Goal: Use online tool/utility: Utilize a website feature to perform a specific function

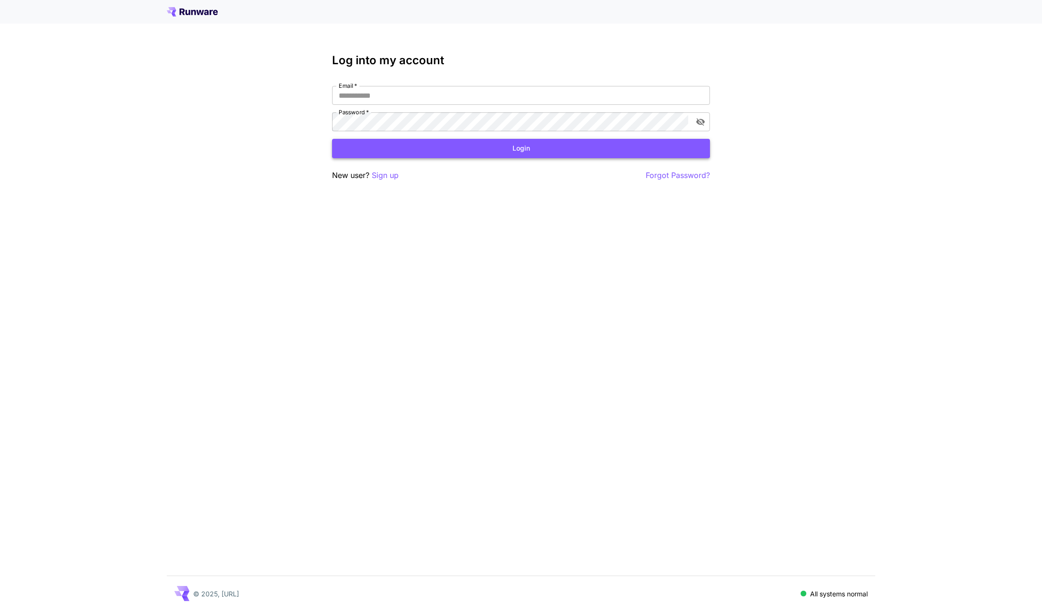
type input "**********"
click at [578, 143] on button "Login" at bounding box center [521, 148] width 378 height 19
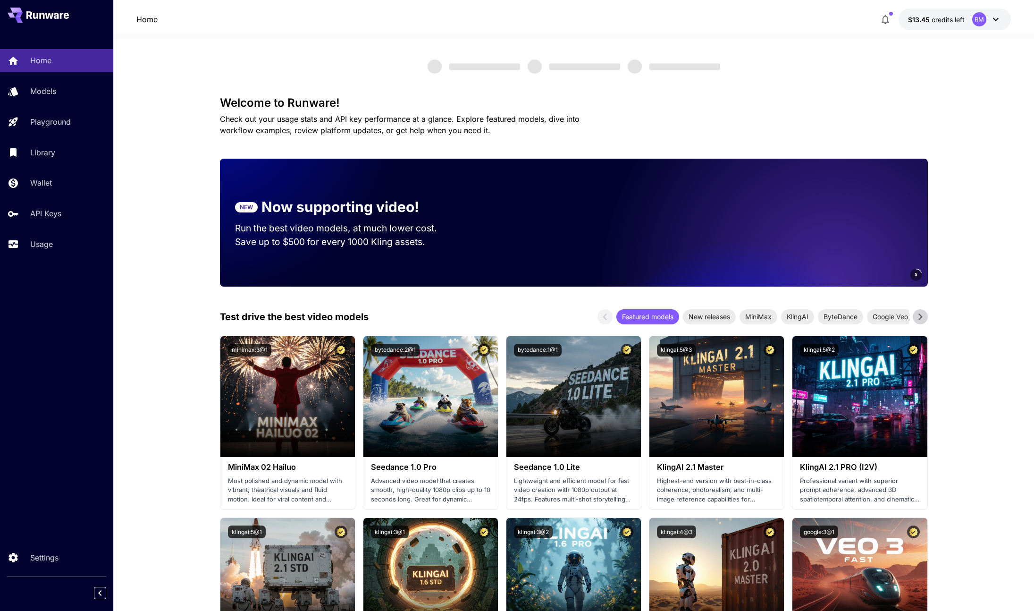
click at [49, 259] on div "Home Models Playground Library Wallet API Keys Usage" at bounding box center [56, 152] width 113 height 244
click at [50, 236] on link "Usage" at bounding box center [56, 244] width 113 height 23
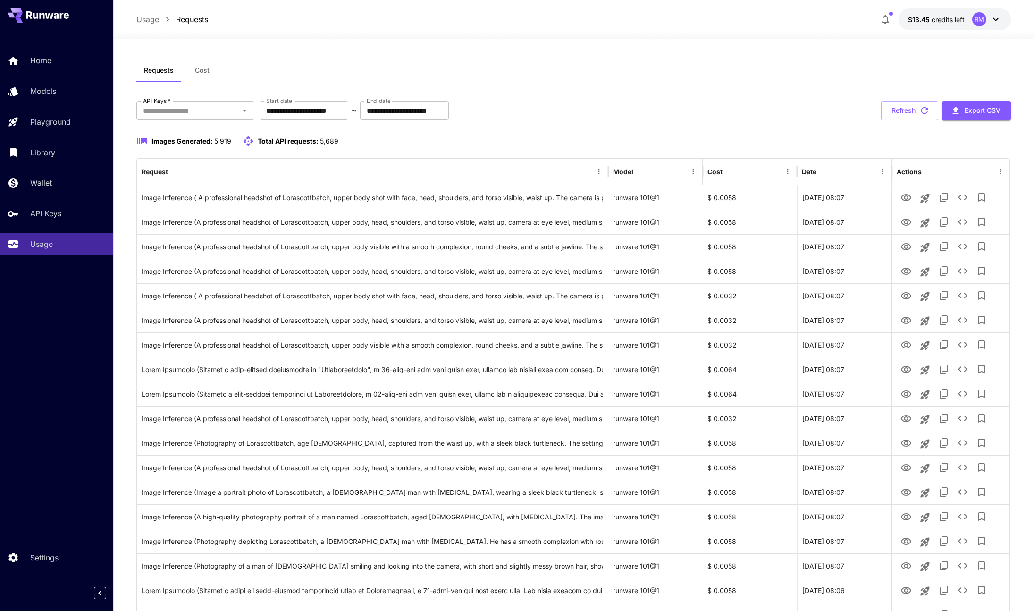
scroll to position [2, 0]
click at [697, 171] on icon "Menu" at bounding box center [693, 170] width 8 height 8
click at [695, 169] on icon "Menu" at bounding box center [693, 170] width 8 height 8
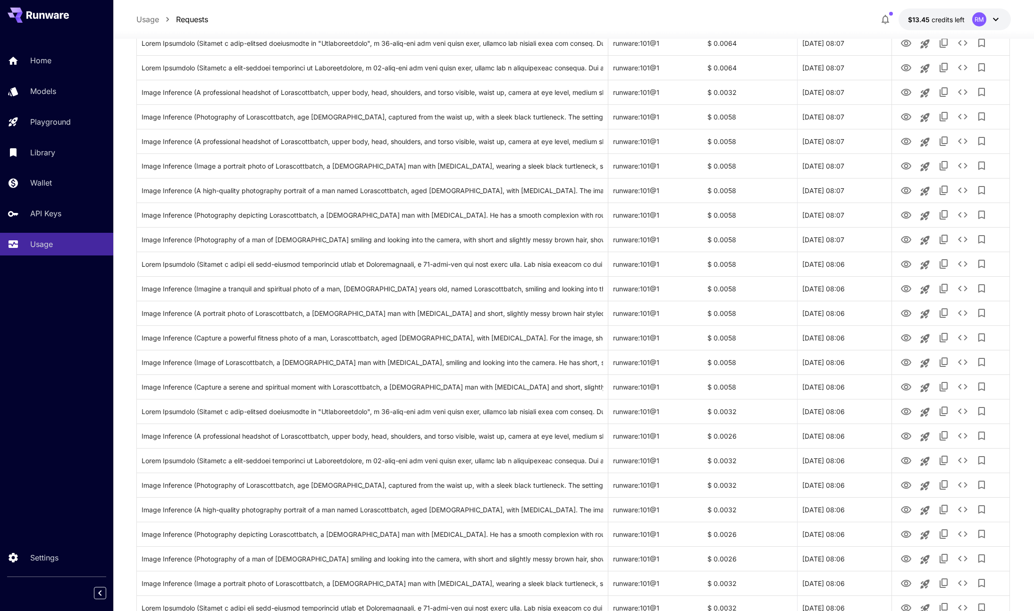
scroll to position [856, 0]
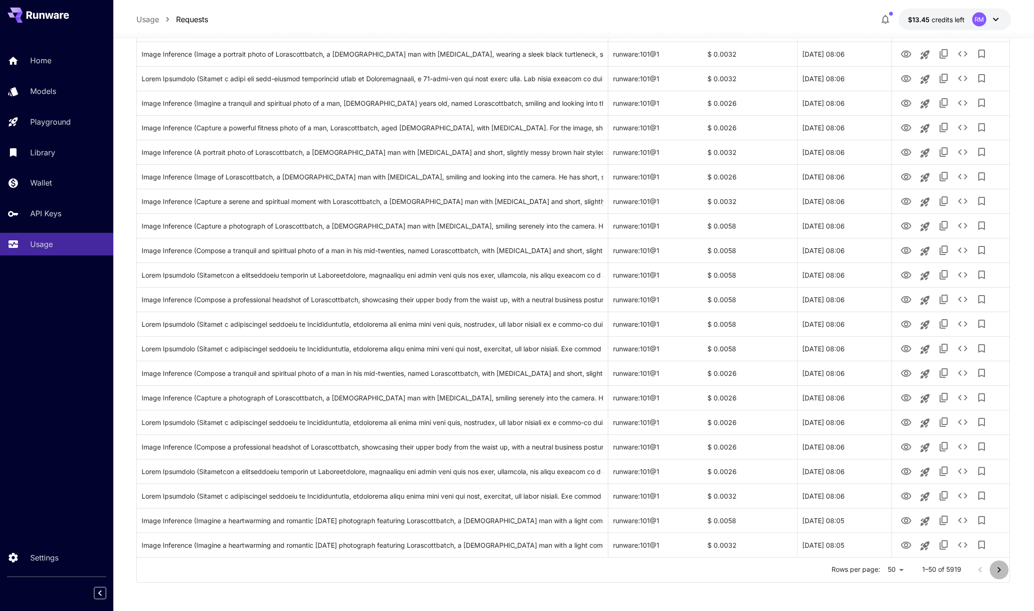
click at [997, 566] on icon "Go to next page" at bounding box center [999, 569] width 11 height 11
click at [1004, 570] on icon "Go to next page" at bounding box center [999, 569] width 11 height 11
click at [1001, 569] on icon "Go to next page" at bounding box center [999, 570] width 3 height 6
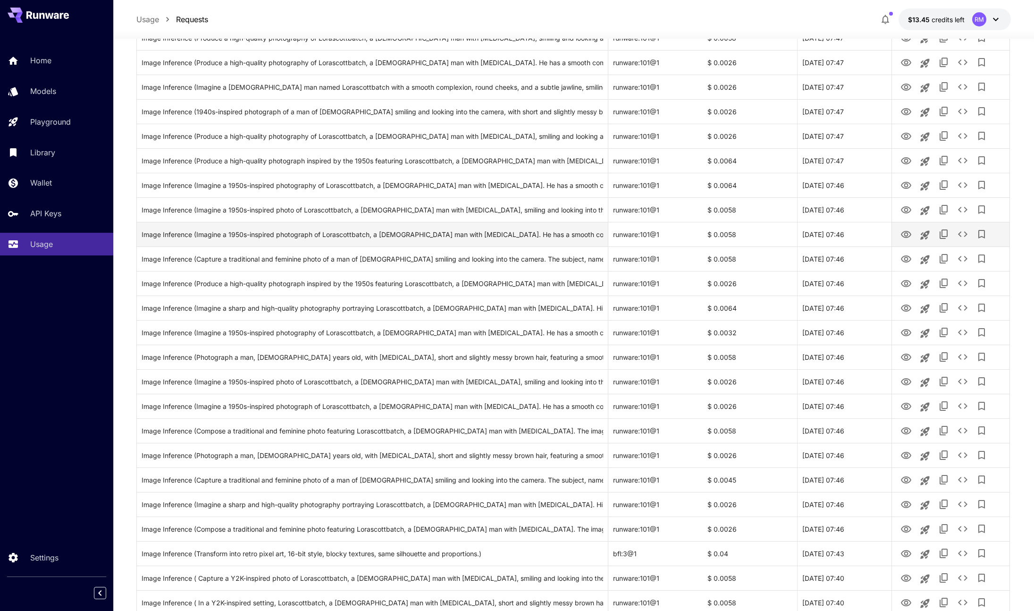
scroll to position [501, 0]
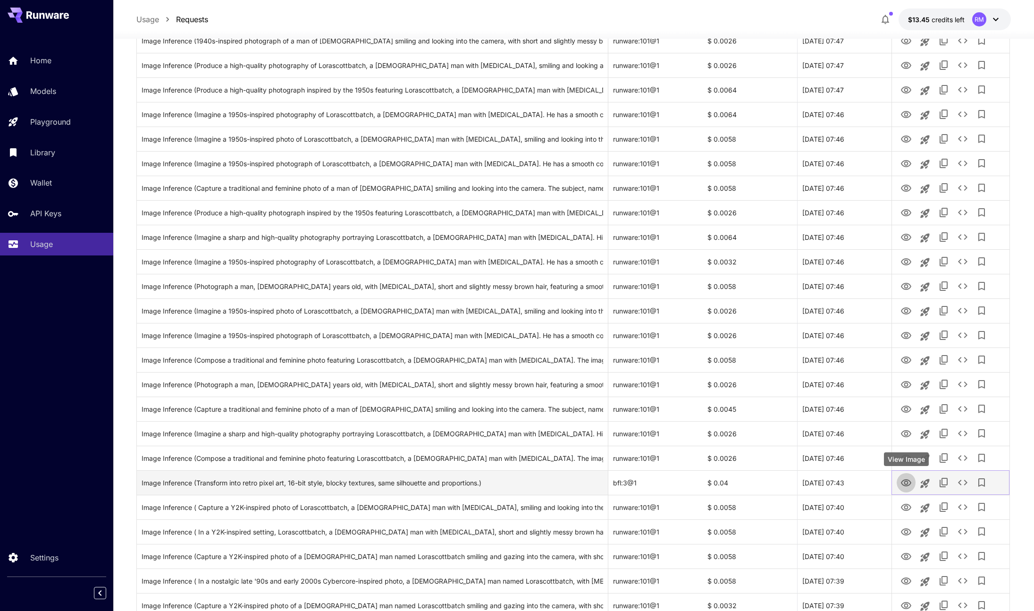
click at [914, 483] on button "View Image" at bounding box center [906, 482] width 19 height 19
click at [910, 484] on icon "View Image" at bounding box center [906, 482] width 10 height 7
click at [925, 482] on icon "Launch in playground" at bounding box center [925, 483] width 9 height 9
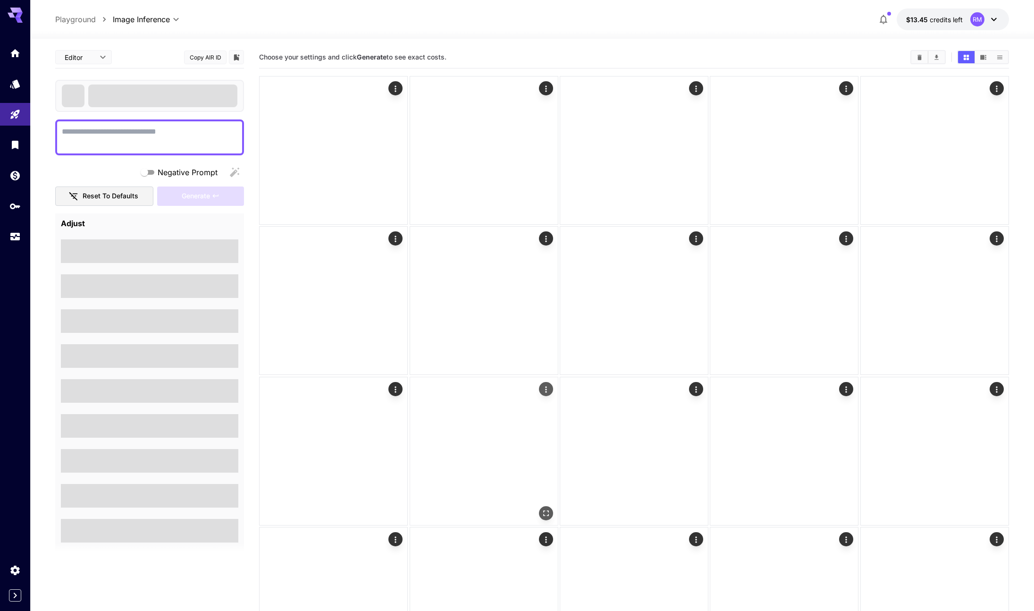
type textarea "**********"
